Goal: Information Seeking & Learning: Learn about a topic

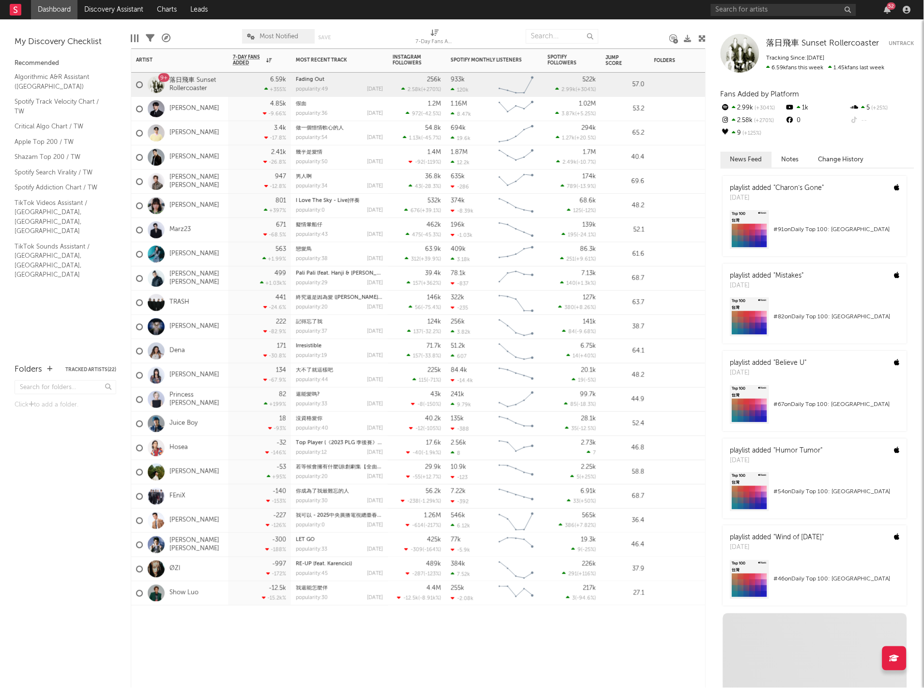
click at [232, 370] on div "134 -67.9 %" at bounding box center [259, 375] width 63 height 24
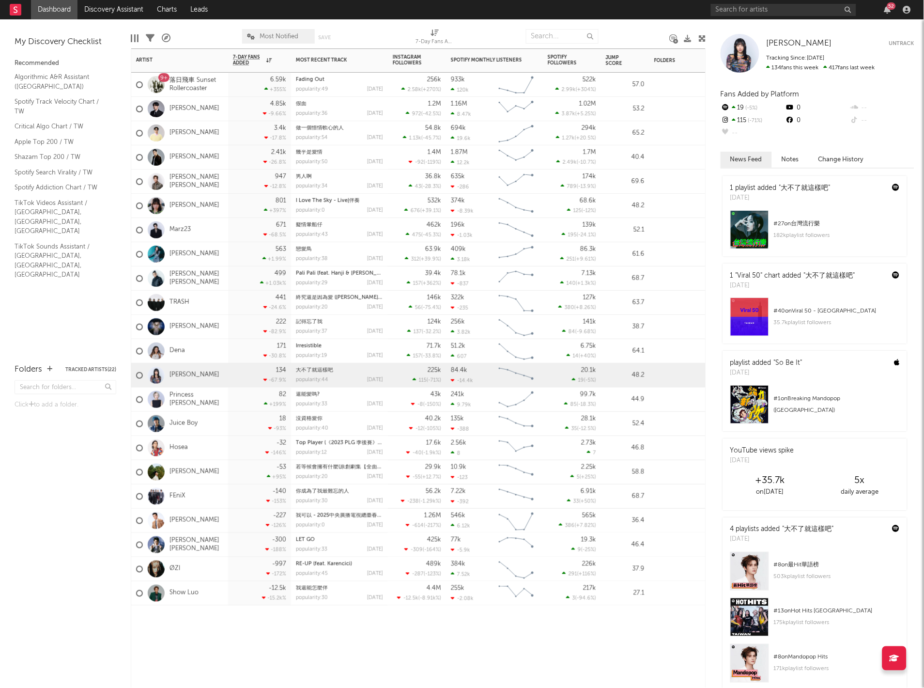
click at [231, 86] on div "6.59k +355 %" at bounding box center [259, 85] width 63 height 24
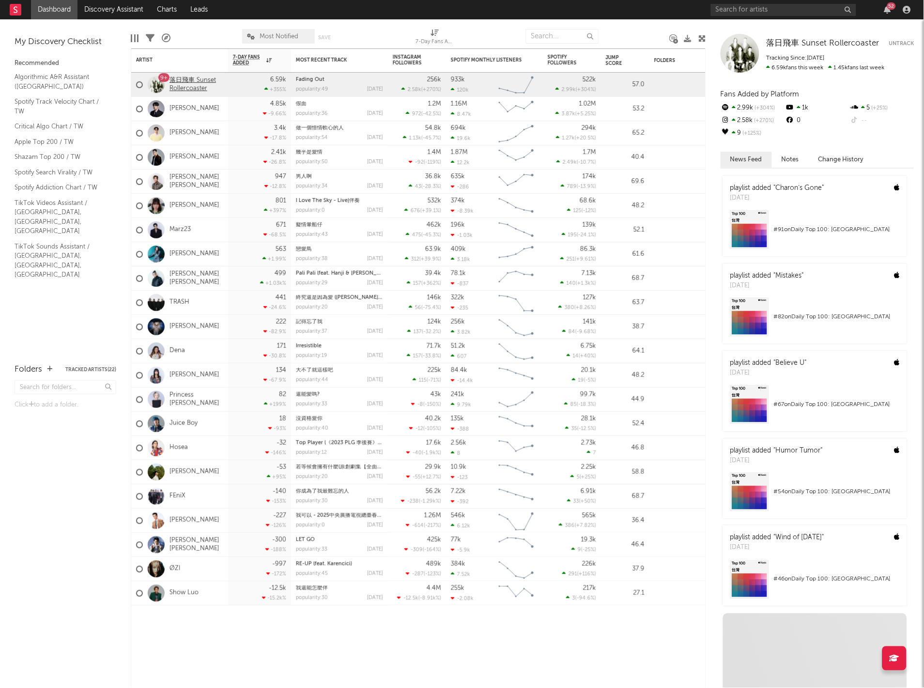
click at [182, 90] on link "落日飛車 Sunset Rollercoaster" at bounding box center [197, 85] width 54 height 16
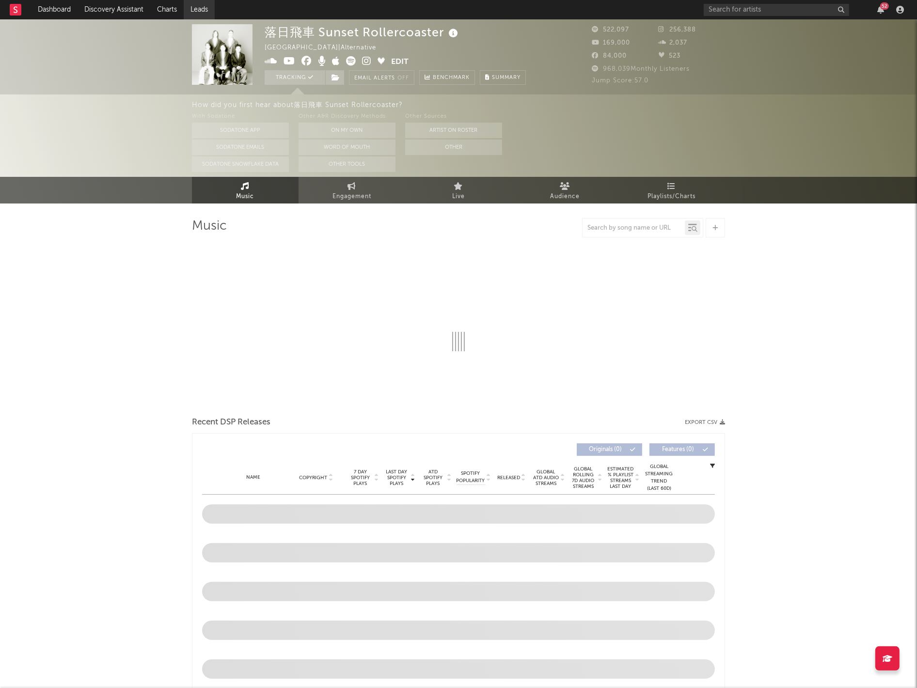
select select "6m"
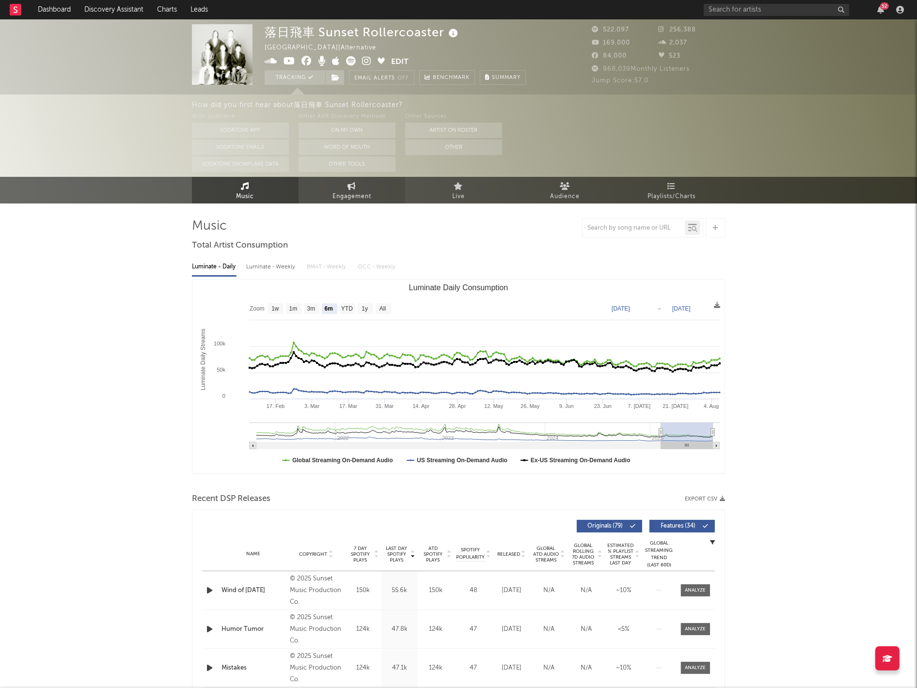
click at [366, 196] on span "Engagement" at bounding box center [351, 197] width 39 height 12
select select "1w"
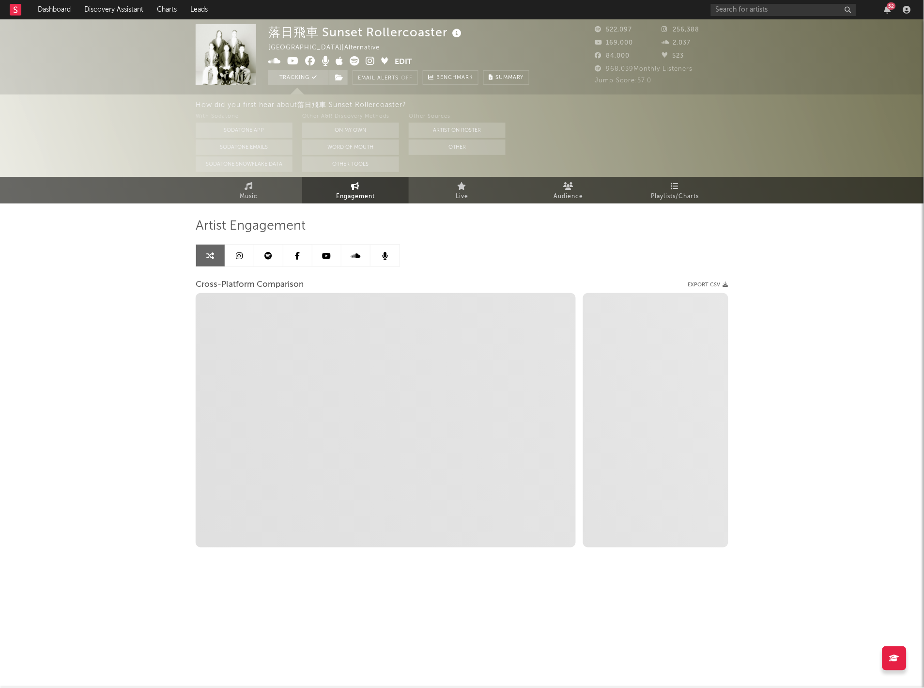
drag, startPoint x: 349, startPoint y: 187, endPoint x: 310, endPoint y: 204, distance: 43.1
click at [349, 187] on link "Engagement" at bounding box center [355, 190] width 107 height 27
click at [240, 255] on icon at bounding box center [239, 256] width 7 height 8
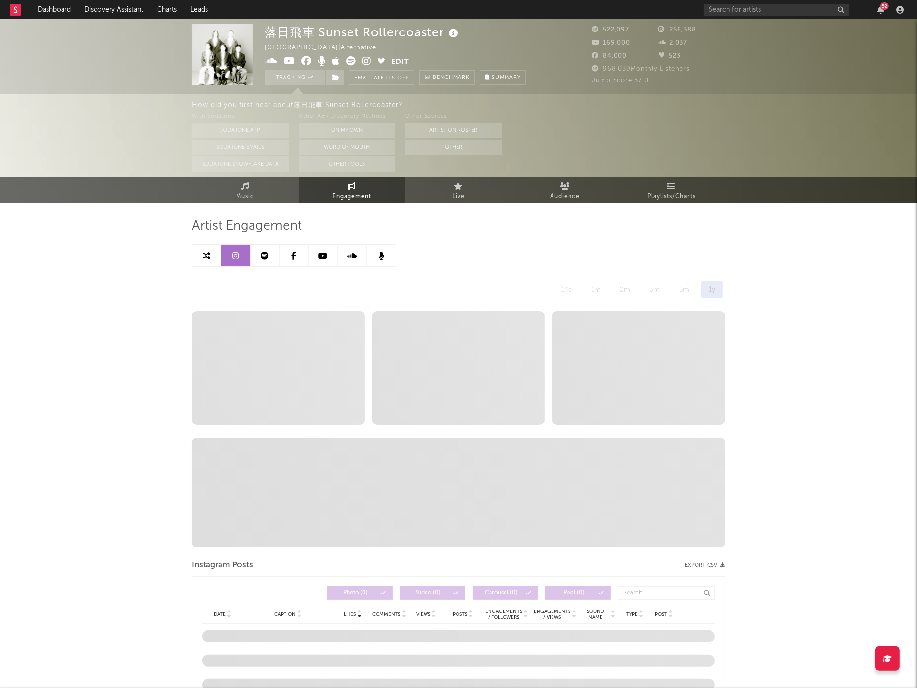
click at [219, 254] on link at bounding box center [206, 256] width 29 height 22
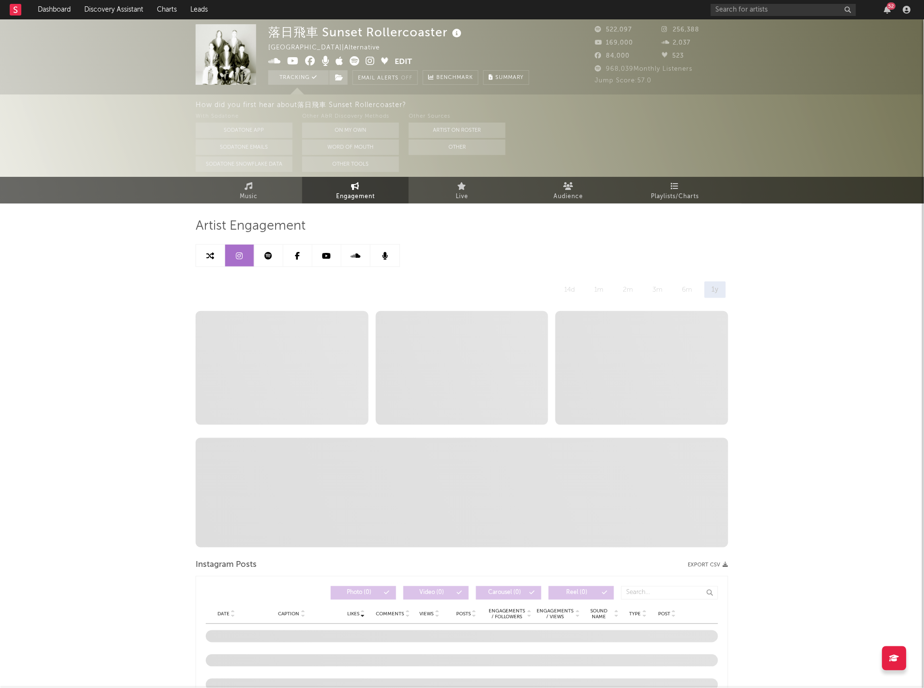
select select "1m"
